Goal: Obtain resource: Download file/media

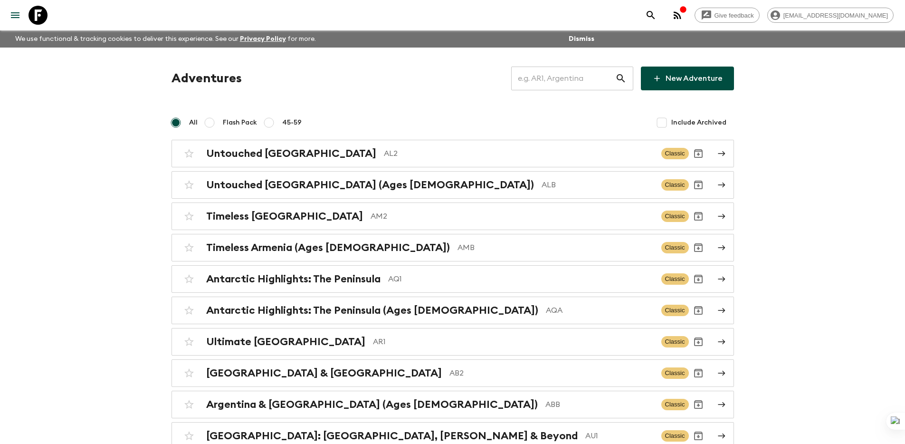
click at [583, 87] on input "text" at bounding box center [563, 78] width 104 height 27
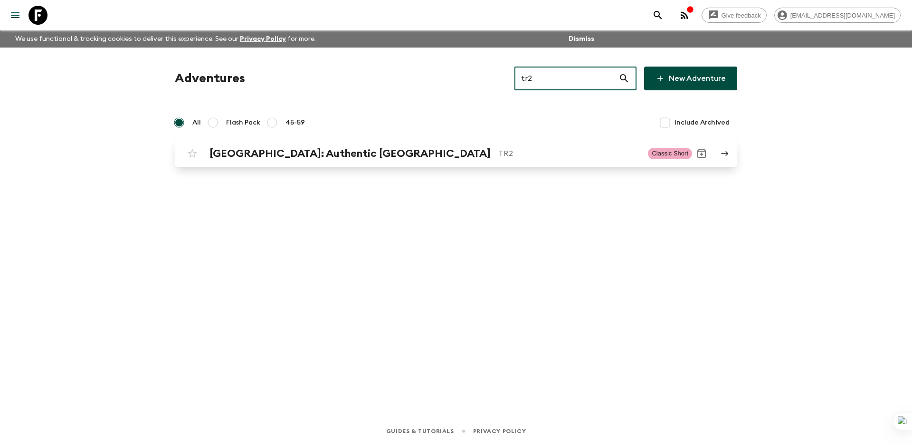
type input "tr2"
click at [737, 154] on link "[GEOGRAPHIC_DATA]: Authentic Istanbul TR2 Classic Short" at bounding box center [456, 154] width 562 height 28
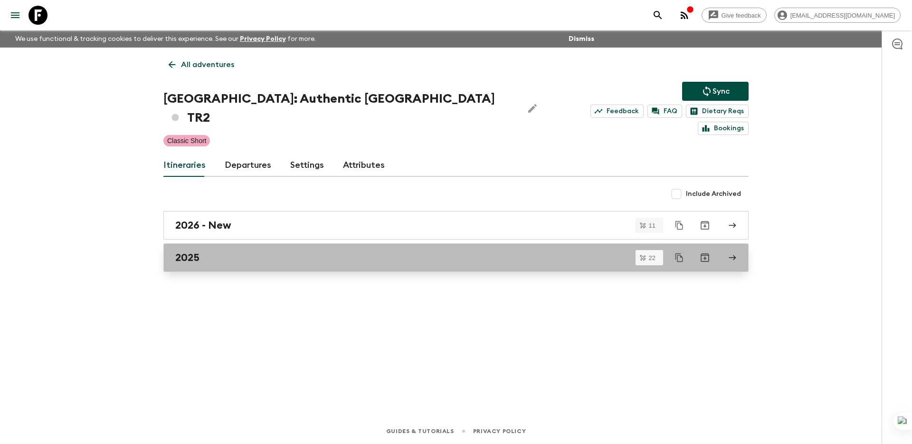
click at [572, 251] on div "2025" at bounding box center [446, 257] width 543 height 12
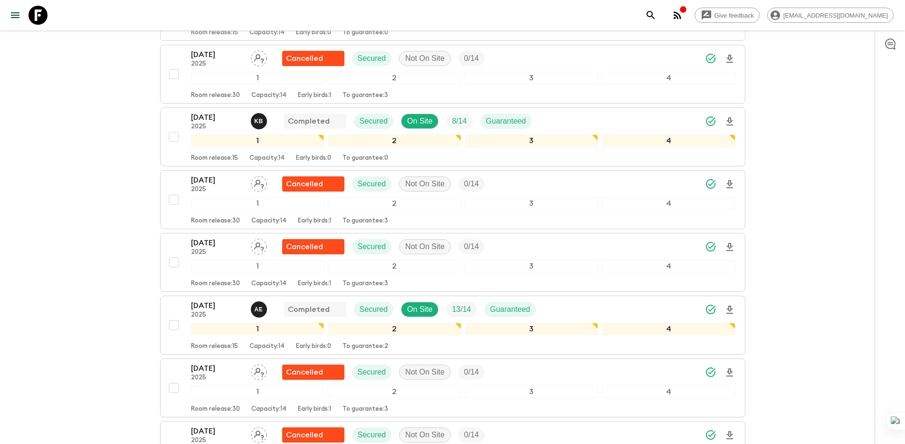
scroll to position [1139, 0]
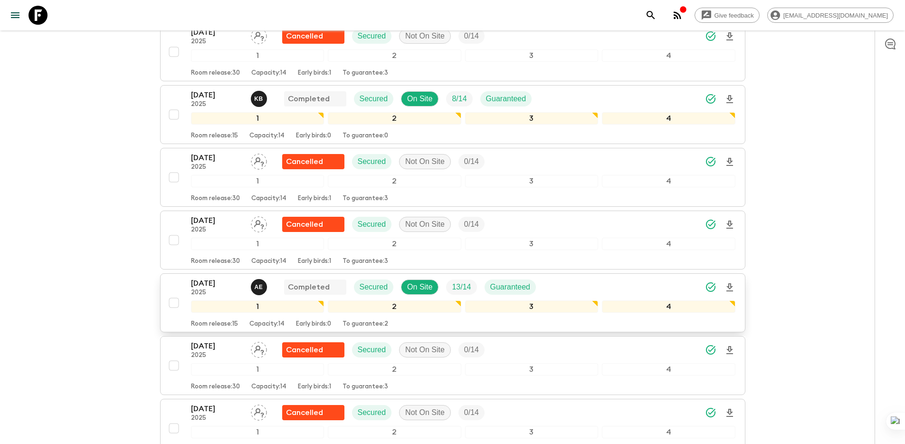
click at [728, 282] on icon "Download Onboarding" at bounding box center [729, 287] width 11 height 11
